Goal: Information Seeking & Learning: Learn about a topic

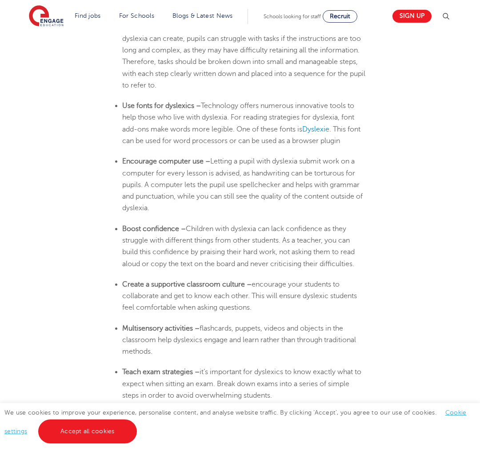
scroll to position [1903, 0]
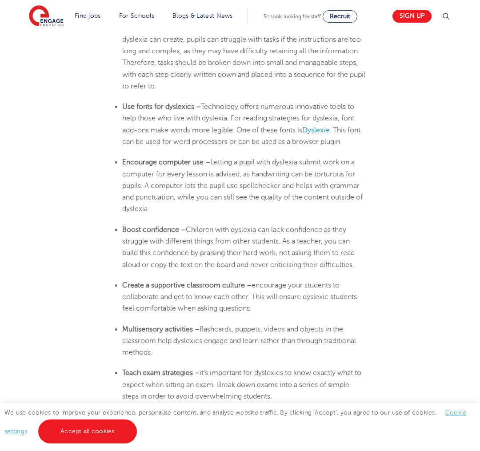
drag, startPoint x: 124, startPoint y: 319, endPoint x: 159, endPoint y: 341, distance: 41.5
click at [159, 341] on li "Multisensory activities – flashcards, puppets, videos and objects in the classr…" at bounding box center [244, 340] width 244 height 35
copy li "Multisensory activities – flashcards, puppets, videos and objects in the classr…"
click at [320, 126] on span "Dyslexie" at bounding box center [315, 130] width 27 height 8
